Goal: Task Accomplishment & Management: Manage account settings

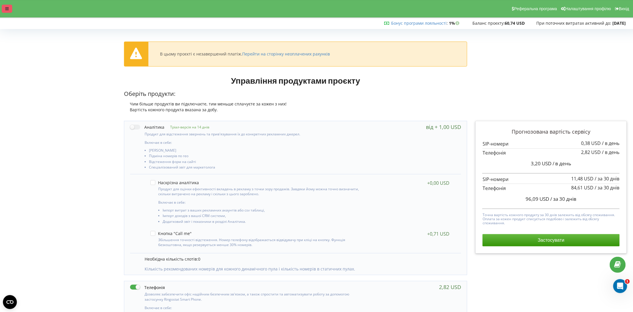
click at [12, 8] on div at bounding box center [7, 9] width 10 height 8
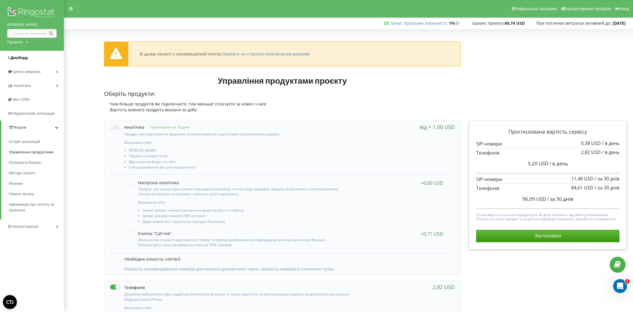
click at [22, 59] on span "Дашборд" at bounding box center [18, 58] width 17 height 4
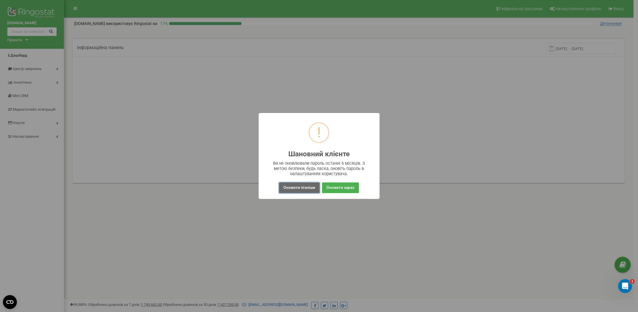
click at [314, 189] on button "Оновити пізніше" at bounding box center [299, 187] width 40 height 11
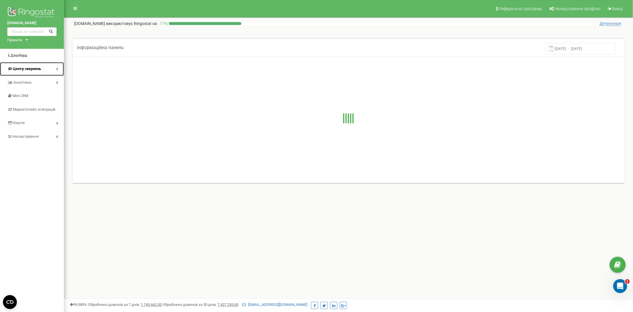
click at [43, 70] on link "Центр звернень" at bounding box center [32, 69] width 64 height 14
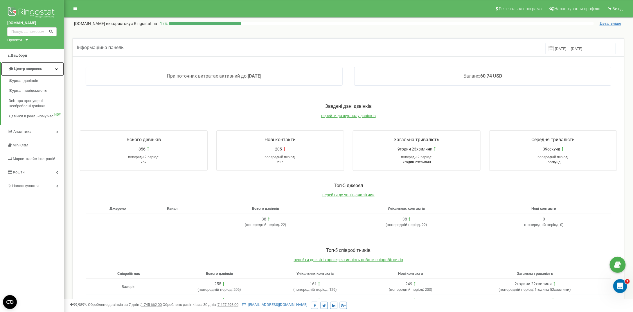
click at [42, 70] on span "Центр звернень" at bounding box center [28, 69] width 28 height 4
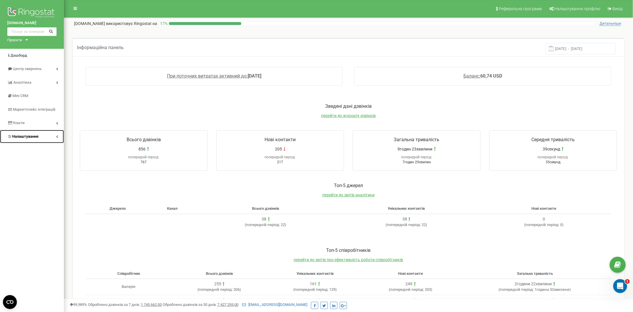
click at [41, 133] on link "Налаштування" at bounding box center [32, 137] width 64 height 14
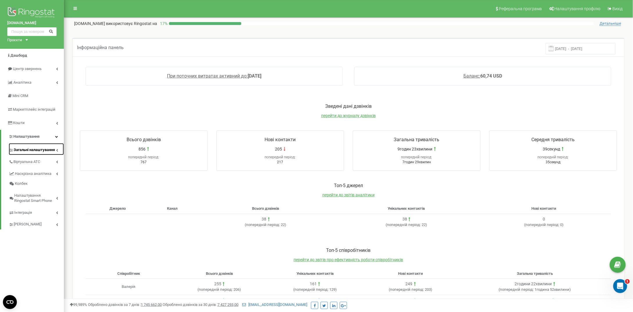
click at [50, 153] on span "Загальні налаштування" at bounding box center [34, 150] width 41 height 6
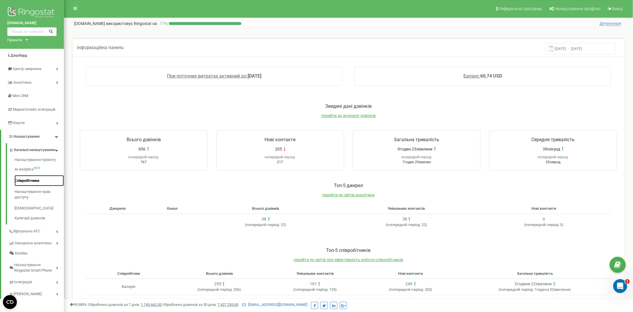
click at [50, 183] on link "Співробітники" at bounding box center [39, 180] width 49 height 11
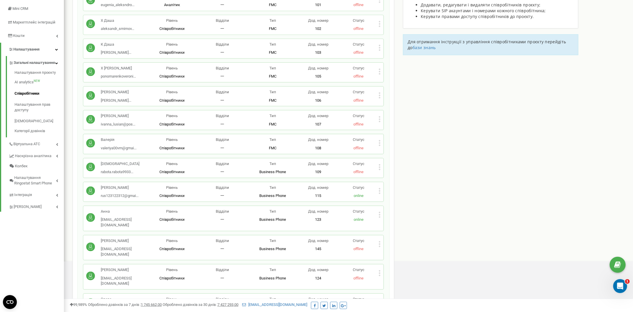
scroll to position [116, 0]
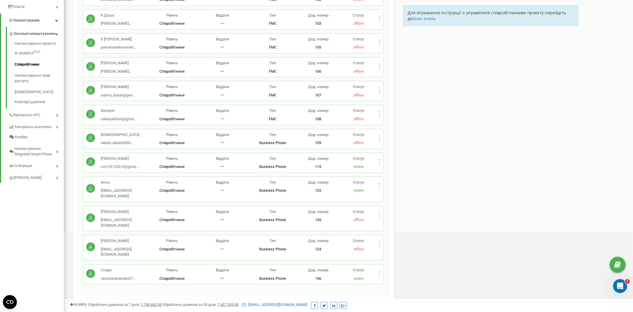
click at [381, 210] on div "Алина [EMAIL_ADDRESS][DOMAIN_NAME] Рівень Співробітники Відділи 一 Тип Business …" at bounding box center [233, 218] width 300 height 25
click at [378, 209] on div "Статус offline" at bounding box center [359, 216] width 40 height 14
click at [380, 212] on icon at bounding box center [380, 215] width 2 height 6
click at [386, 222] on icon at bounding box center [385, 224] width 4 height 4
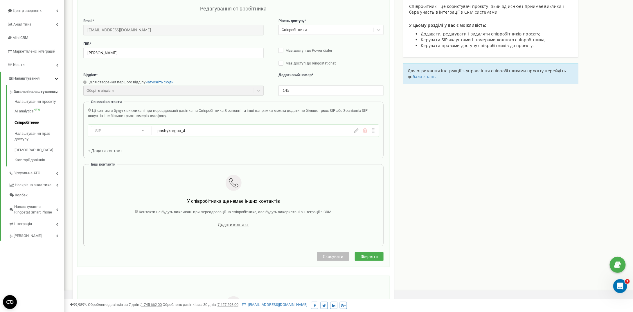
scroll to position [0, 0]
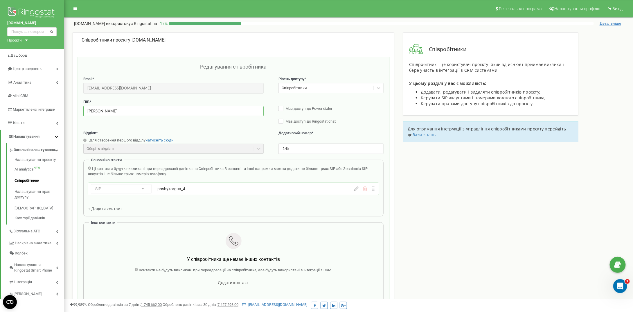
click at [101, 110] on input "[PERSON_NAME]" at bounding box center [173, 111] width 180 height 10
type input "[PERSON_NAME]"
click at [263, 129] on div "ПІБ * [PERSON_NAME] доступ до Power dialer Має доступ до Ringostat chat" at bounding box center [233, 114] width 300 height 31
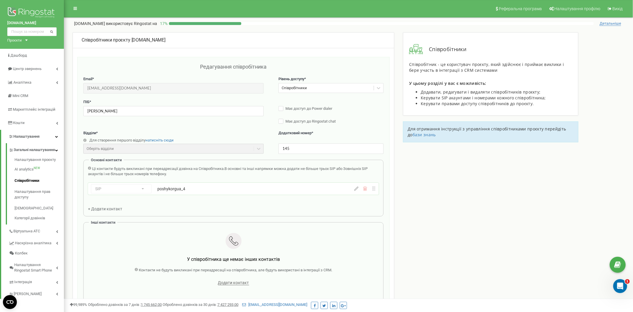
click at [357, 191] on div "SIP Номер телефону SIP Зовнішній SIP poshykorgua_4" at bounding box center [233, 189] width 291 height 12
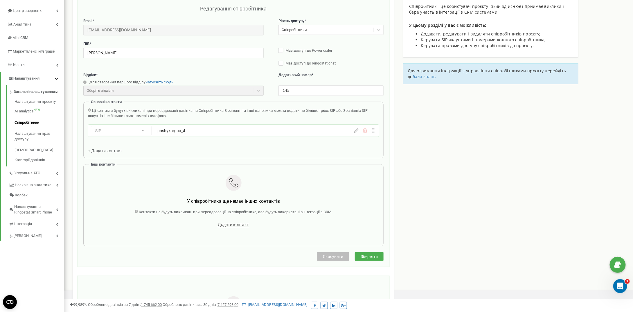
click at [358, 130] on icon at bounding box center [357, 130] width 4 height 4
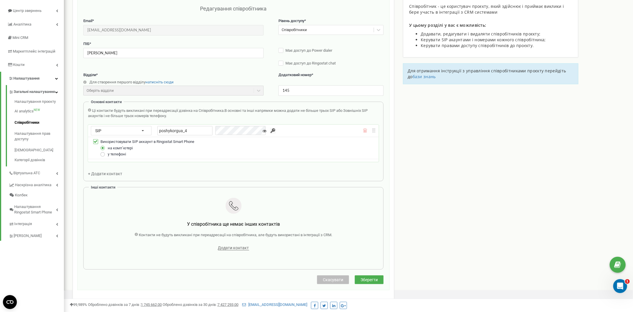
click at [103, 152] on label at bounding box center [103, 152] width 5 height 0
click at [0, 0] on input "у телефоні" at bounding box center [0, 0] width 0 height 0
click at [263, 132] on icon at bounding box center [265, 131] width 4 height 4
click at [176, 133] on input "poshykorgua_4" at bounding box center [184, 130] width 55 height 9
